Goal: Information Seeking & Learning: Learn about a topic

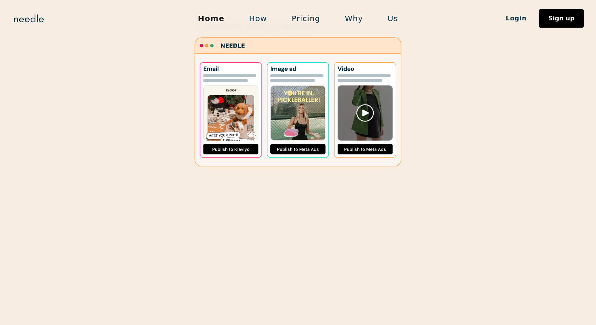
scroll to position [1085, 0]
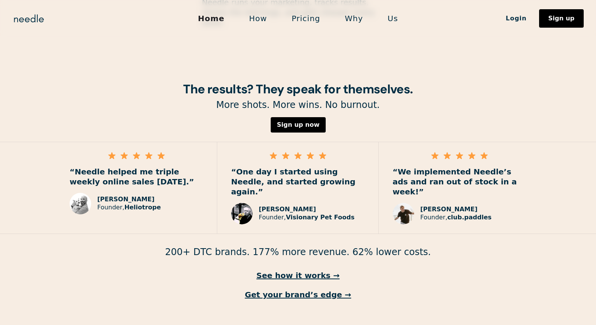
click at [264, 14] on link "How" at bounding box center [258, 18] width 43 height 16
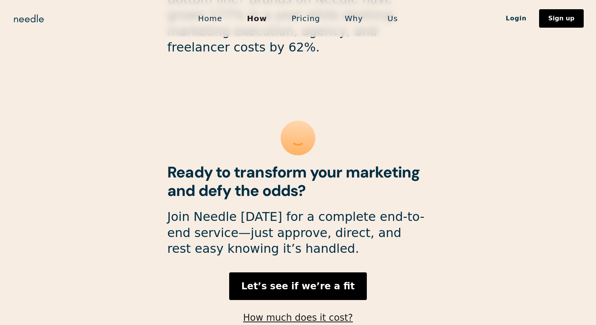
scroll to position [2067, 0]
click at [310, 11] on link "Pricing" at bounding box center [305, 18] width 53 height 16
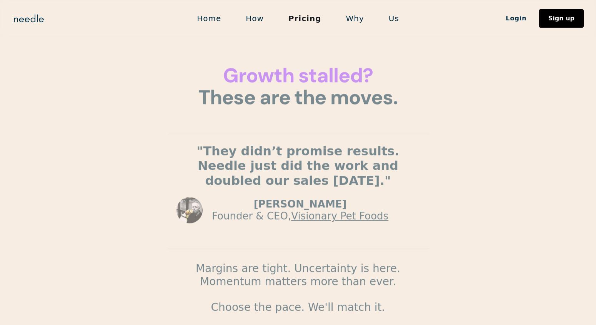
click at [310, 18] on link "Pricing" at bounding box center [305, 18] width 58 height 16
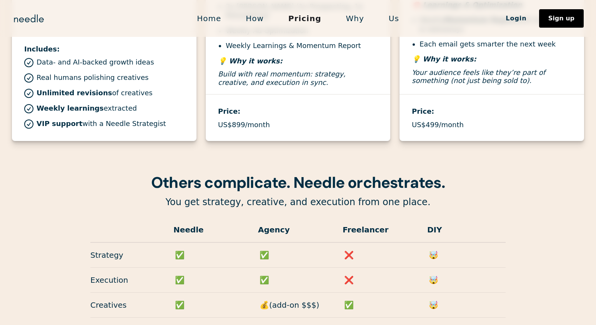
scroll to position [757, 0]
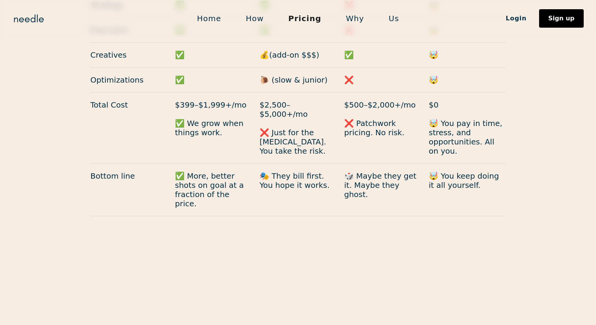
click at [356, 23] on link "Why" at bounding box center [355, 18] width 43 height 16
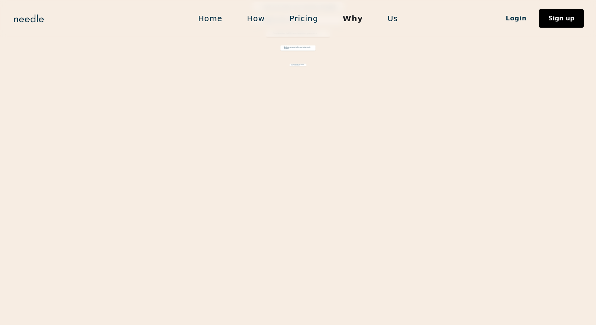
scroll to position [609, 0]
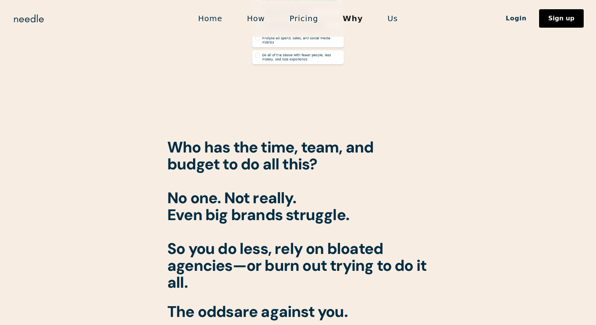
click at [387, 21] on link "Us" at bounding box center [392, 18] width 35 height 16
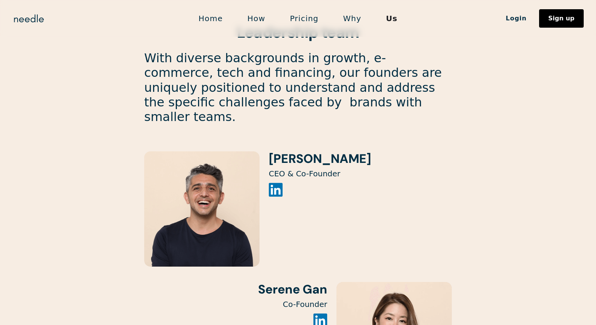
scroll to position [816, 0]
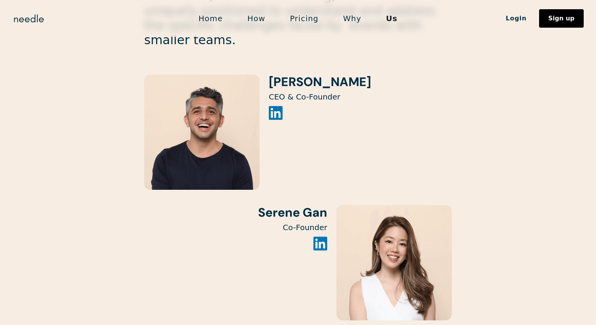
click at [276, 106] on img at bounding box center [276, 113] width 14 height 14
